Goal: Information Seeking & Learning: Find specific fact

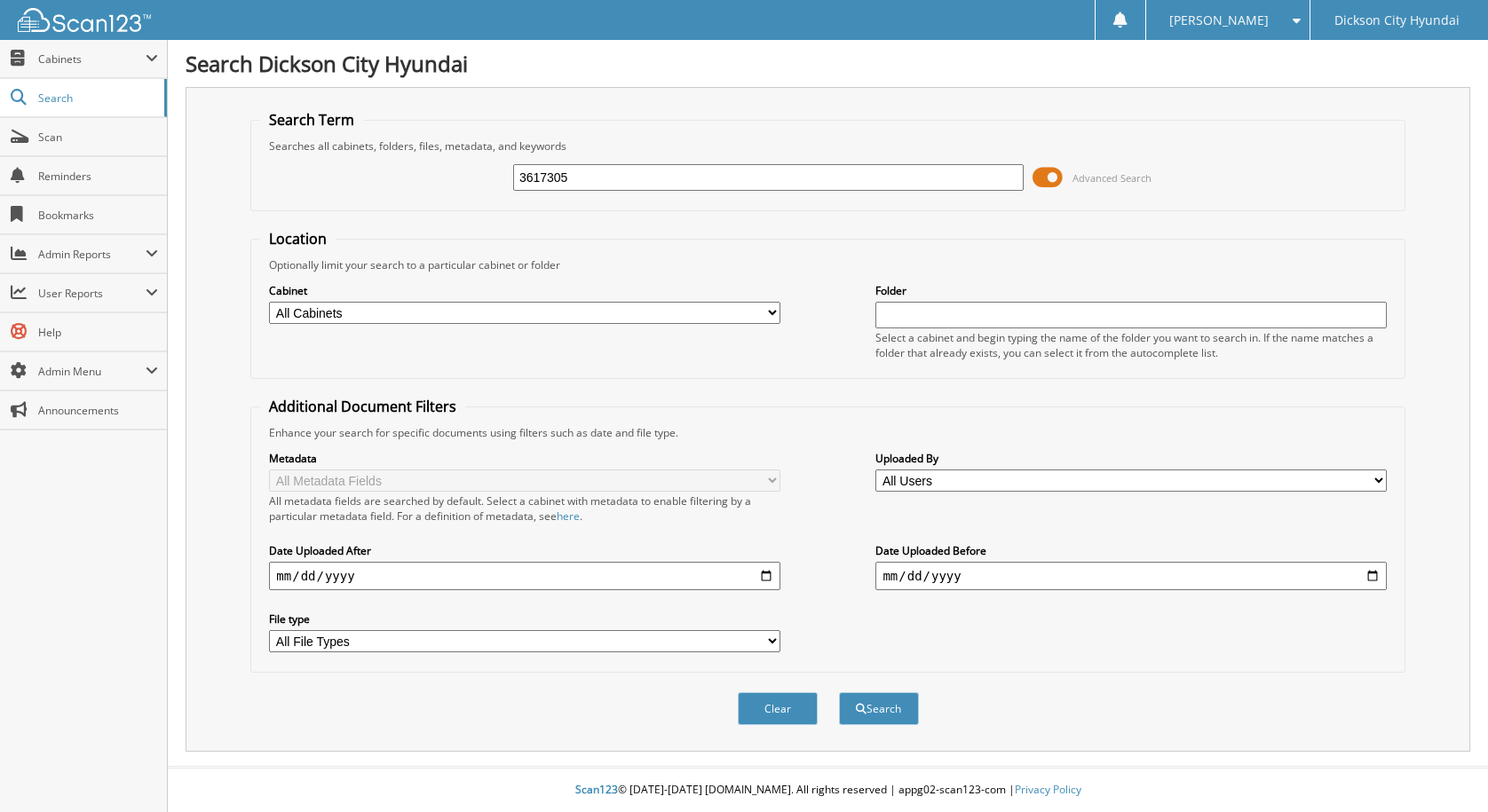
type input "3617305"
click at [839, 692] on button "Search" at bounding box center [879, 708] width 80 height 33
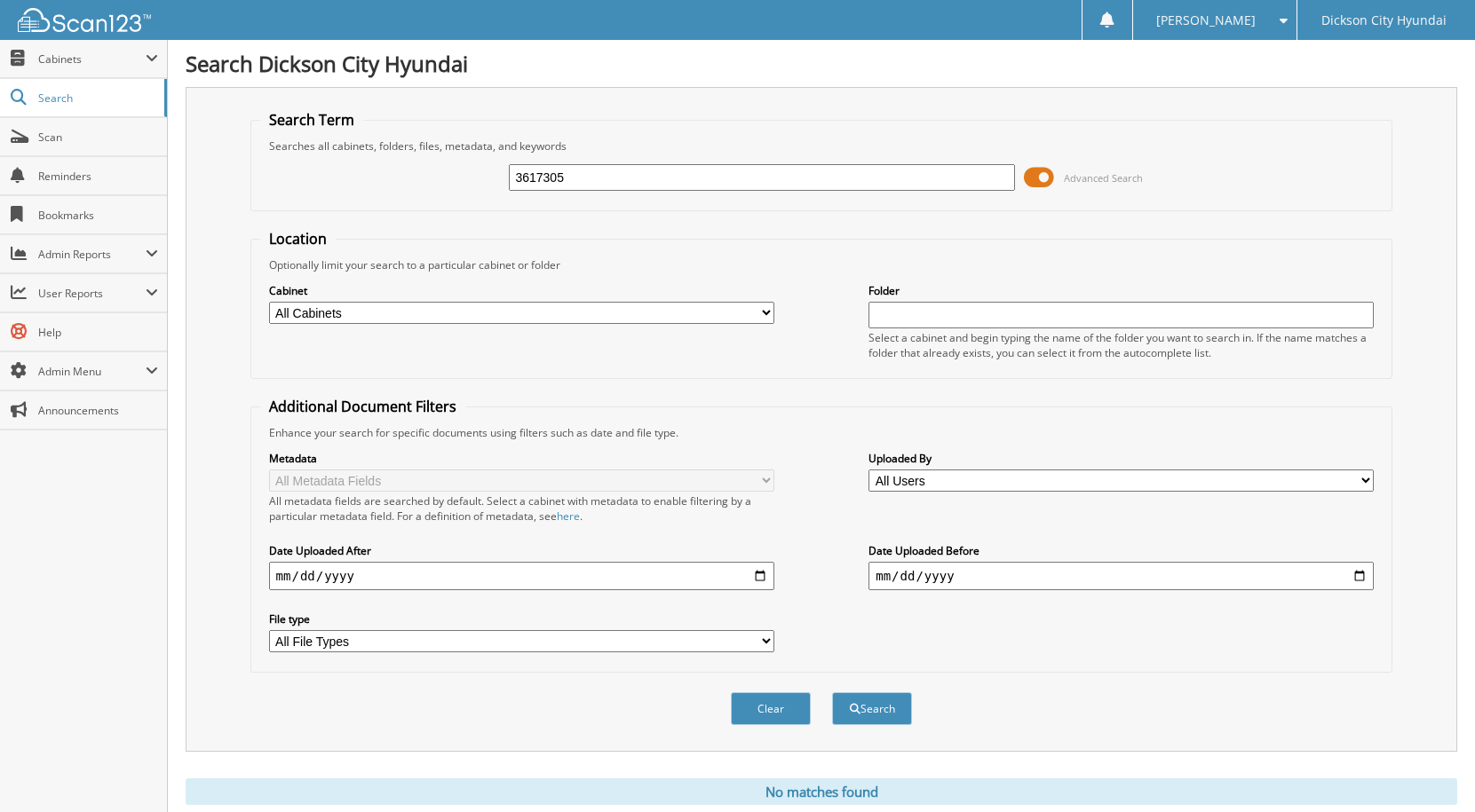
click at [523, 179] on input "3617305" at bounding box center [762, 177] width 506 height 27
type input "617305"
click at [832, 692] on button "Search" at bounding box center [872, 708] width 80 height 33
